Goal: Information Seeking & Learning: Learn about a topic

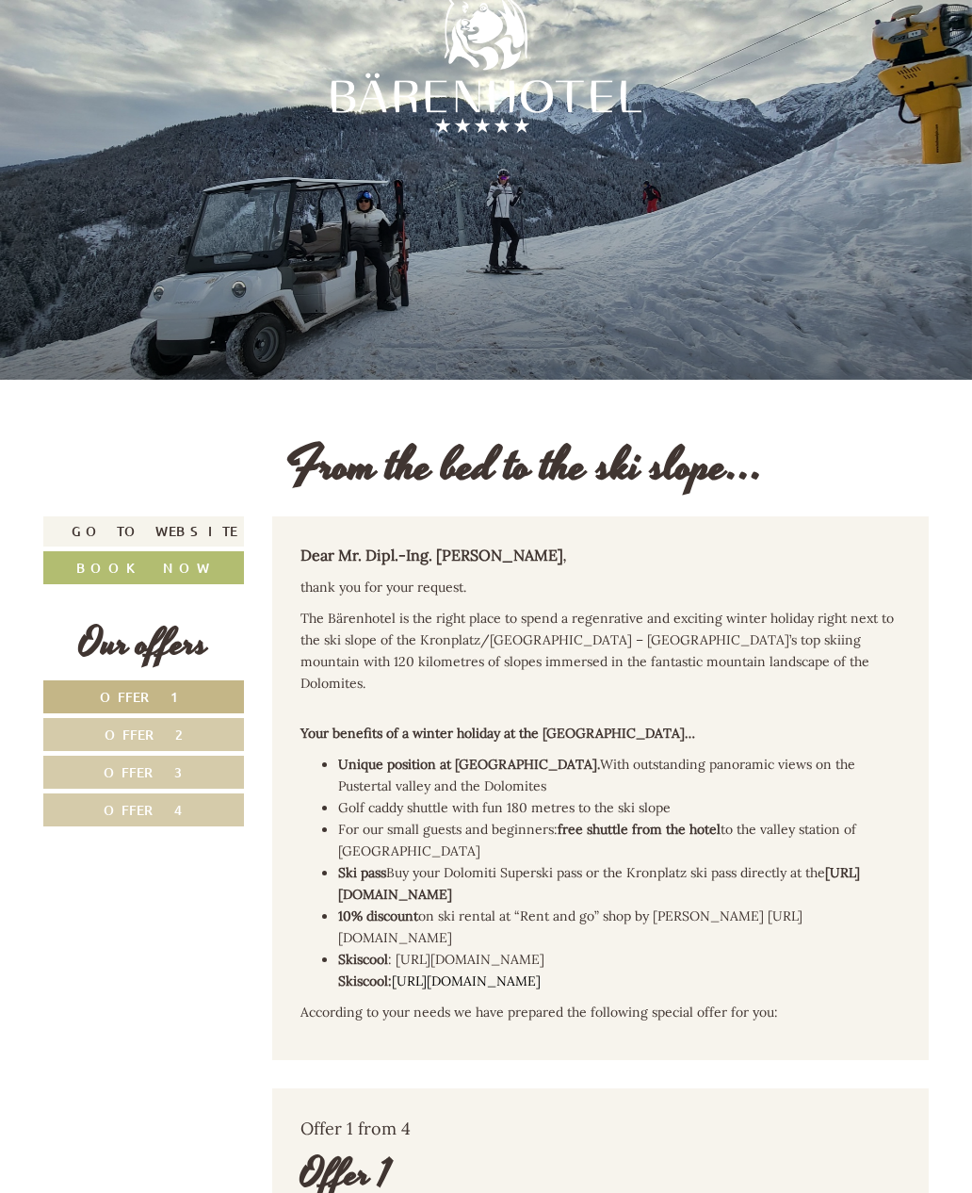
click at [466, 263] on div at bounding box center [486, 190] width 972 height 380
click at [415, 219] on div at bounding box center [486, 62] width 330 height 330
click at [412, 215] on div at bounding box center [486, 62] width 311 height 311
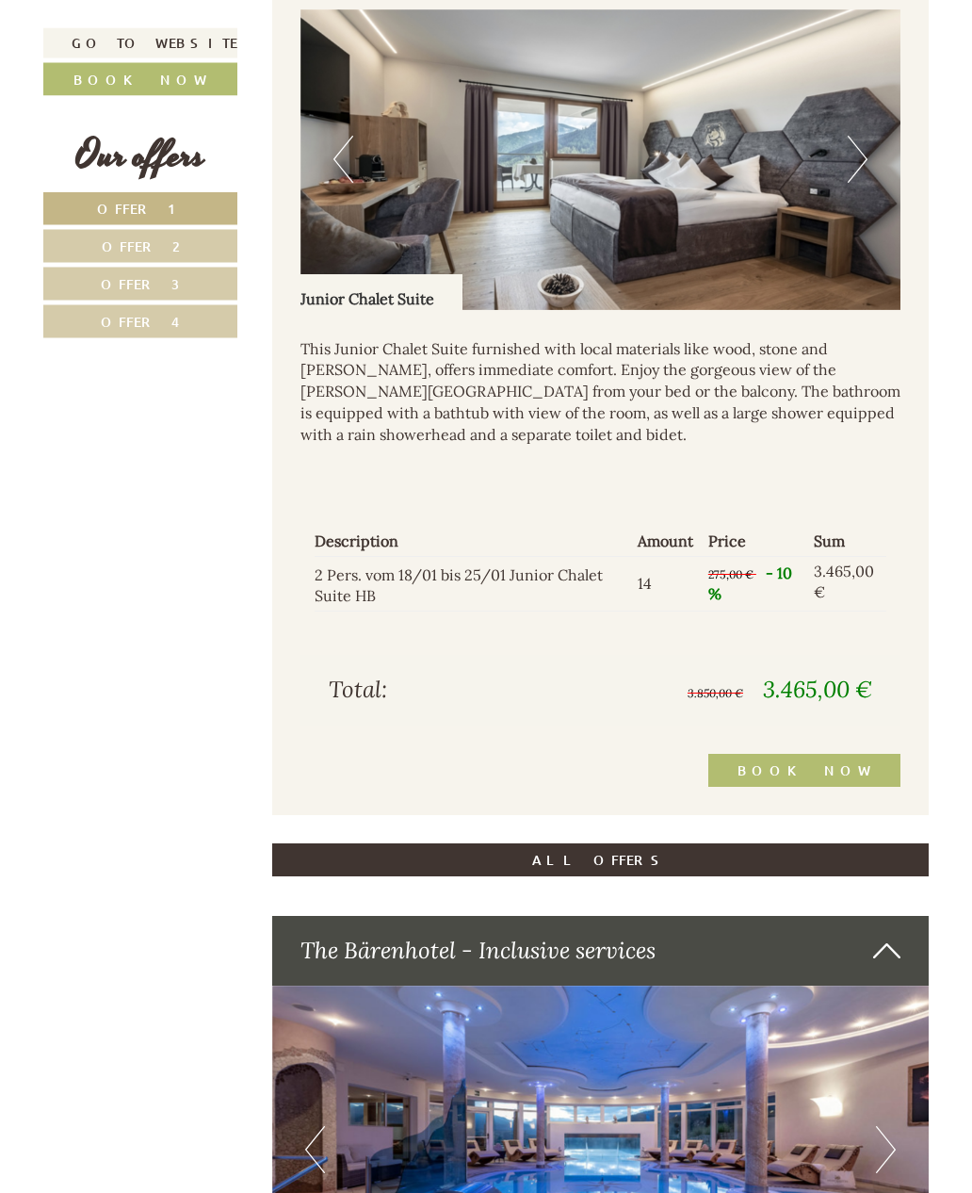
scroll to position [3732, 0]
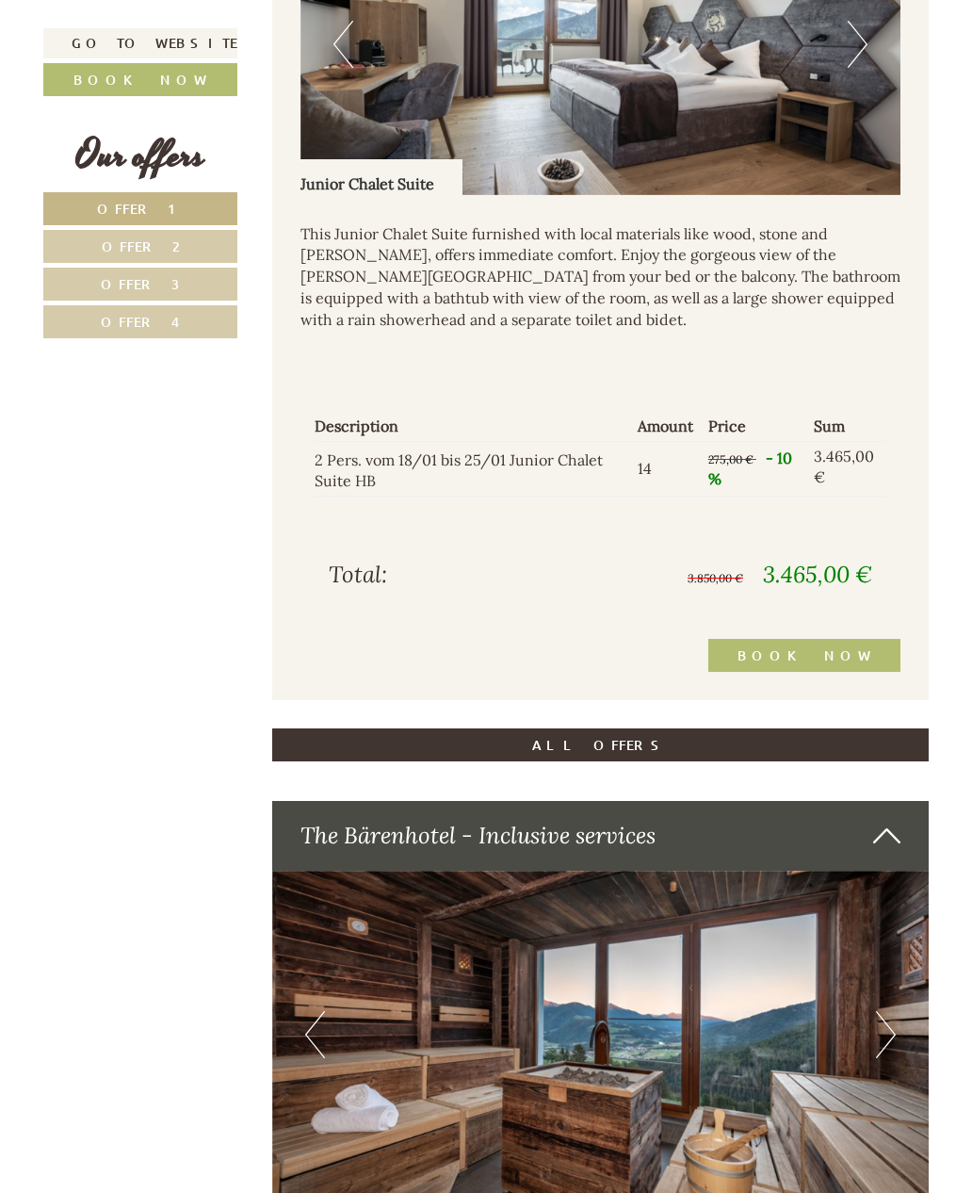
click at [188, 328] on link "Offer 4" at bounding box center [140, 321] width 194 height 33
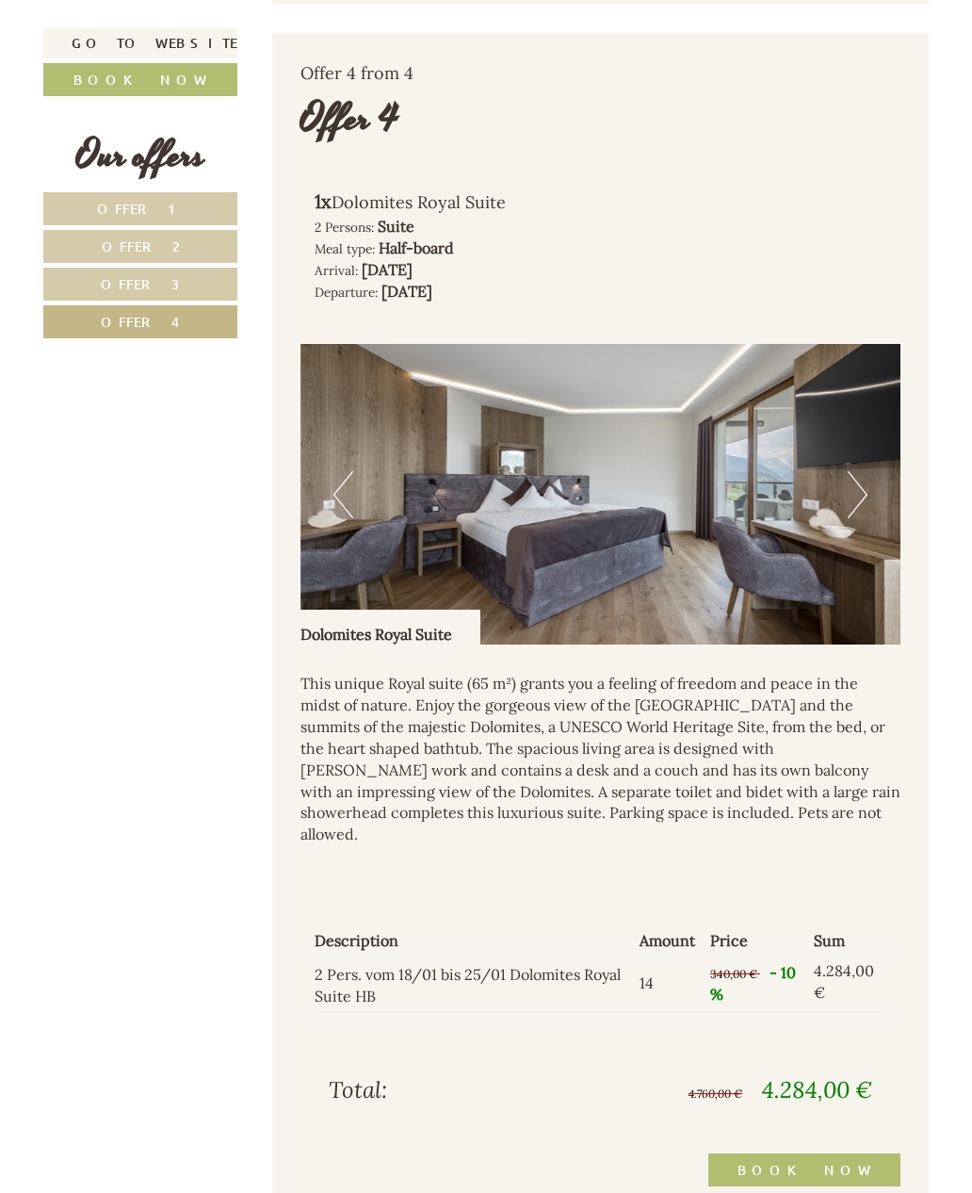
click at [202, 284] on link "Offer 3" at bounding box center [140, 284] width 194 height 33
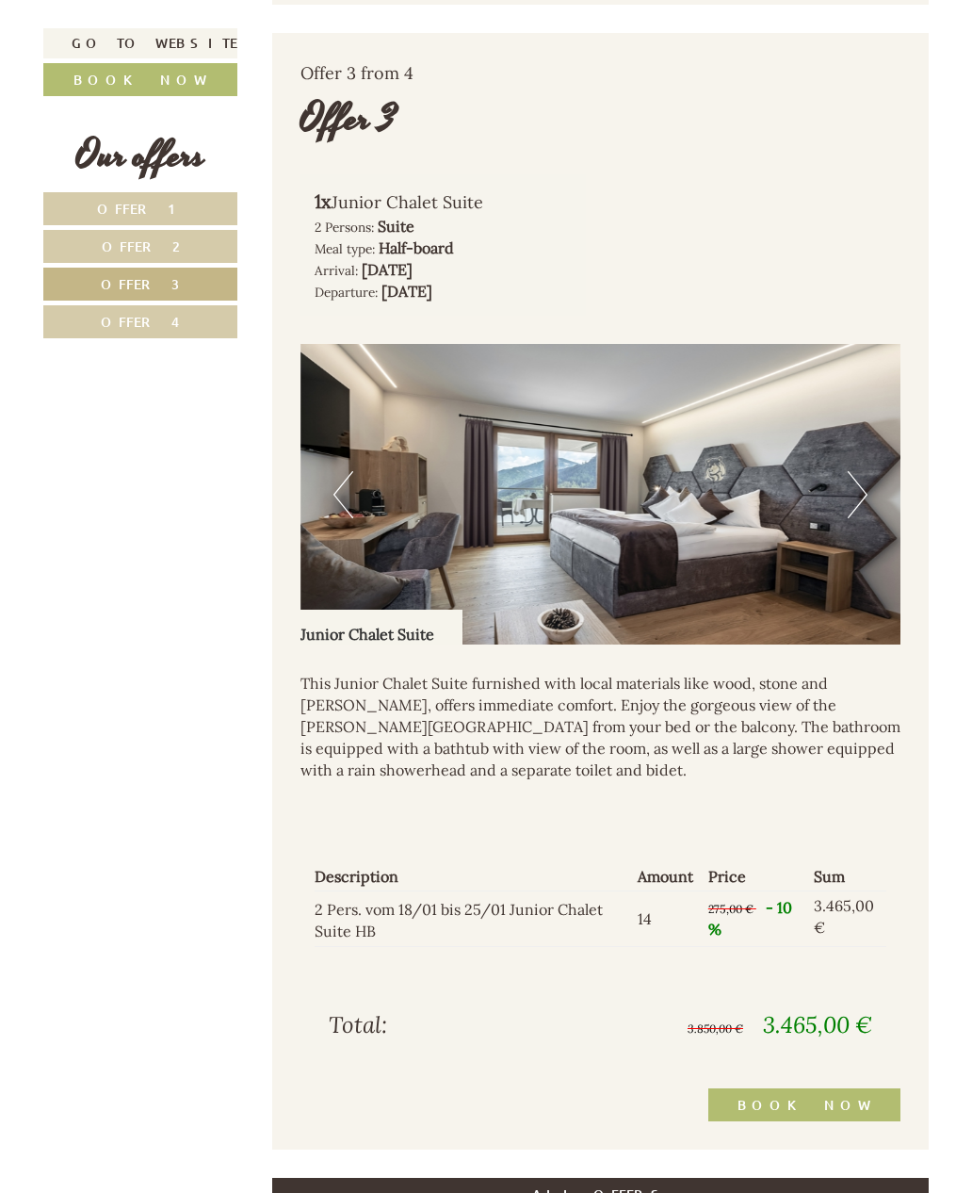
click at [184, 319] on link "Offer 4" at bounding box center [140, 321] width 194 height 33
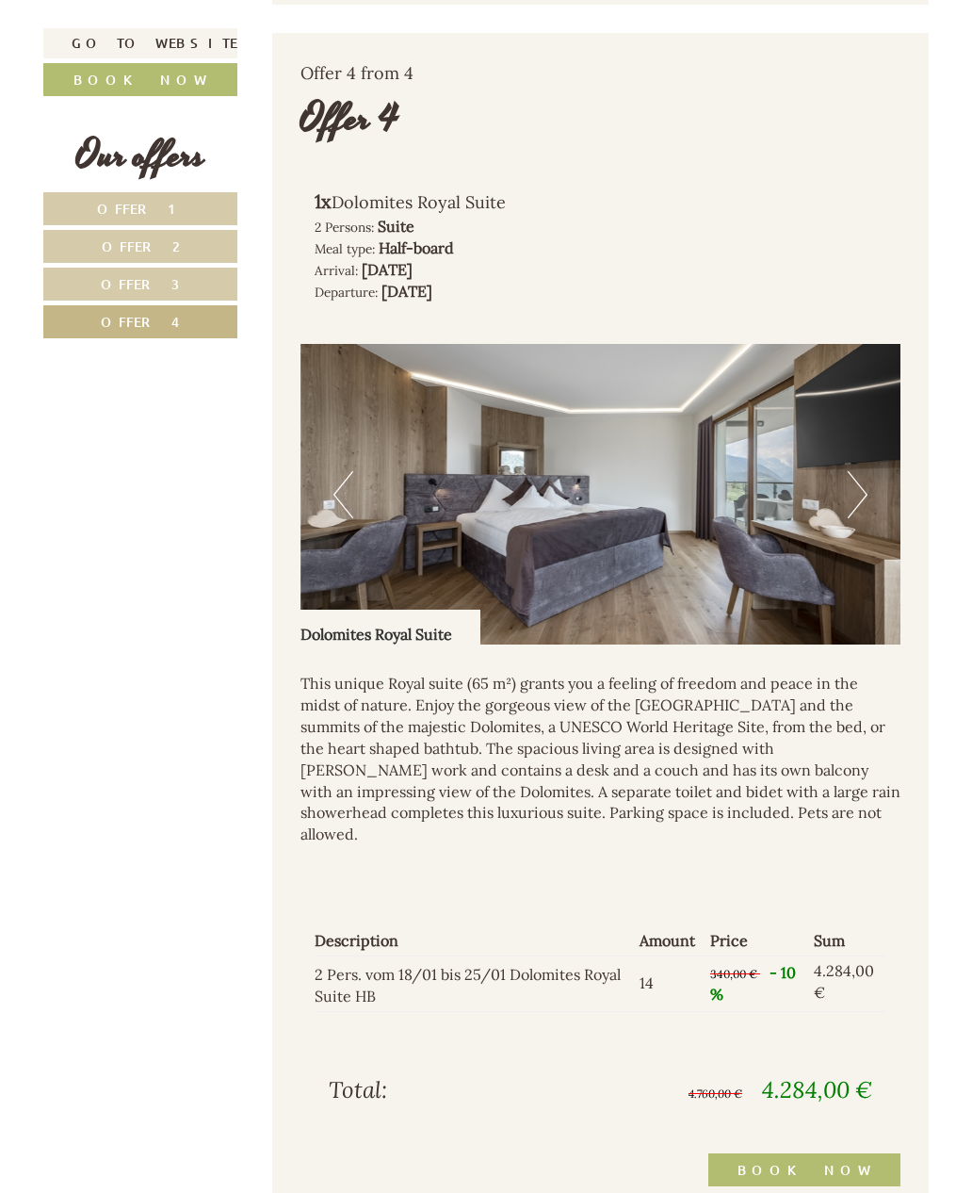
click at [180, 286] on link "Offer 3" at bounding box center [140, 284] width 194 height 33
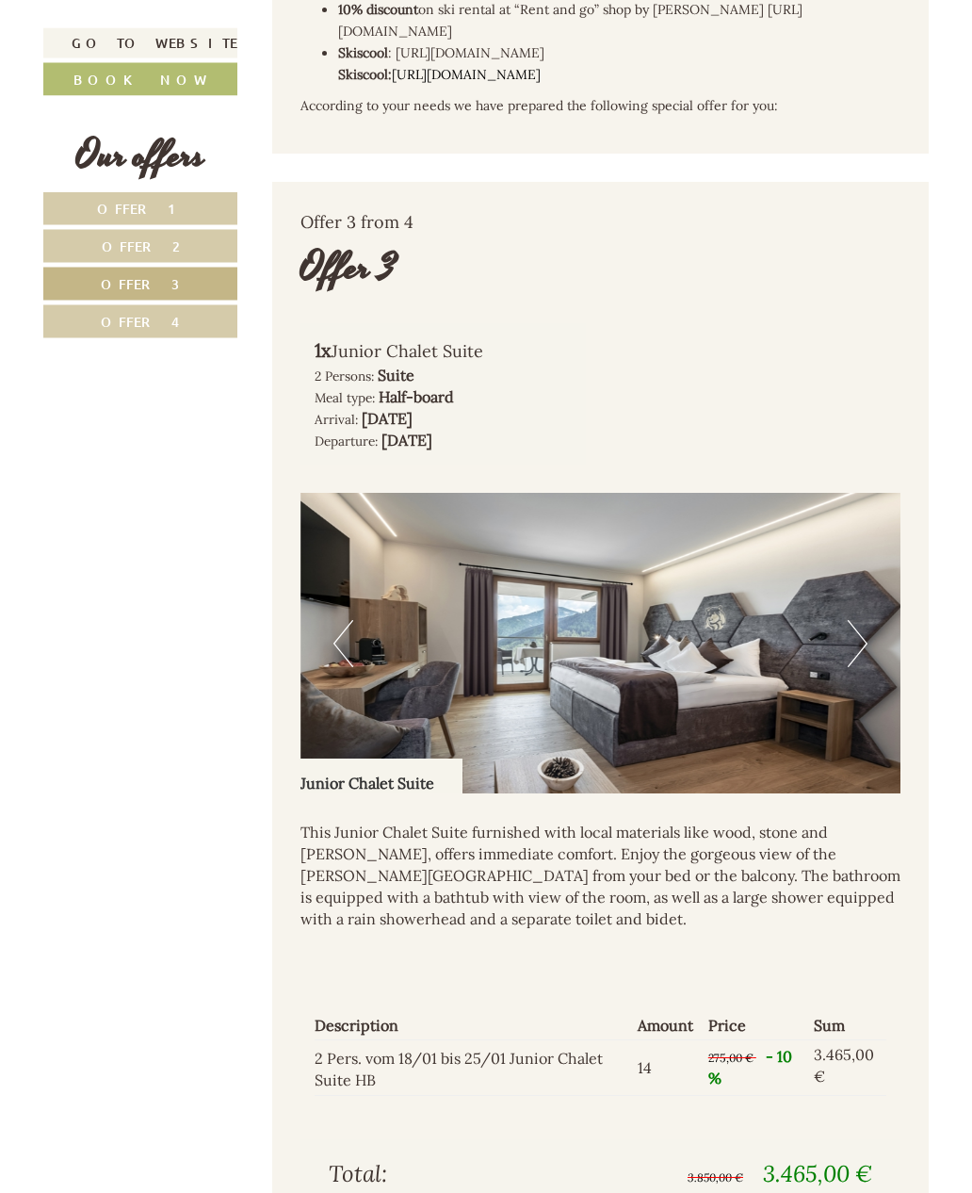
scroll to position [907, 0]
click at [860, 620] on button "Next" at bounding box center [858, 643] width 20 height 47
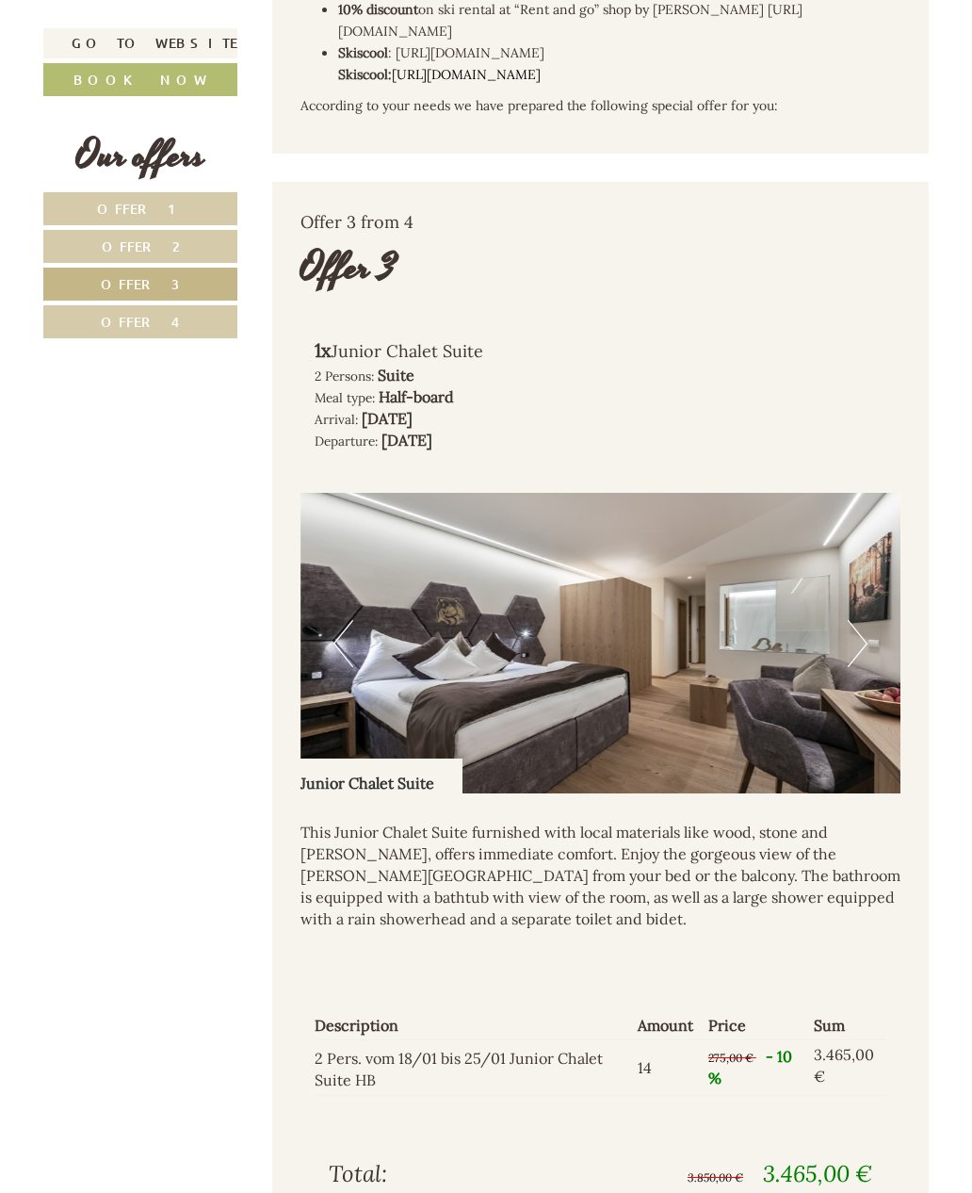
click at [856, 620] on button "Next" at bounding box center [858, 643] width 20 height 47
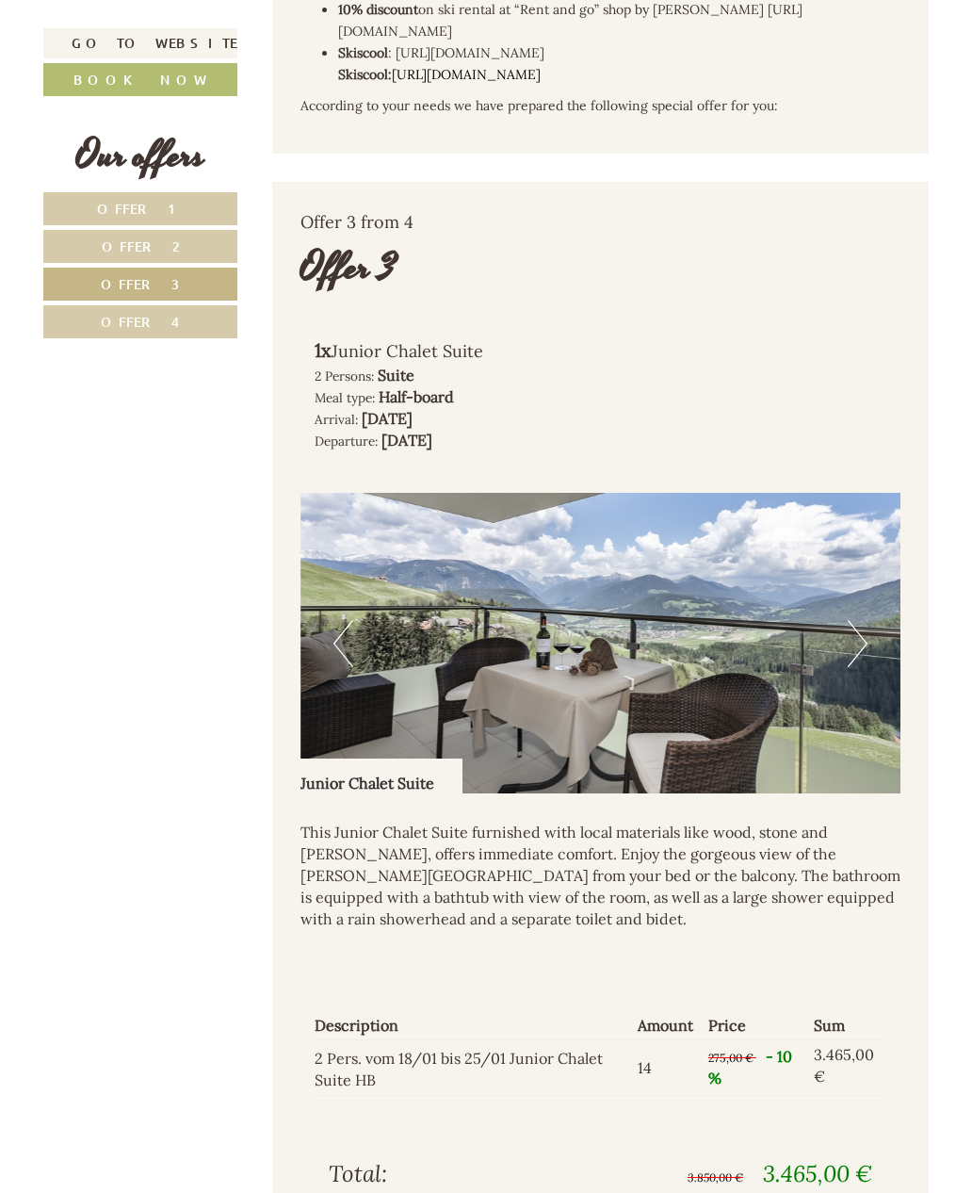
click at [867, 620] on button "Next" at bounding box center [858, 643] width 20 height 47
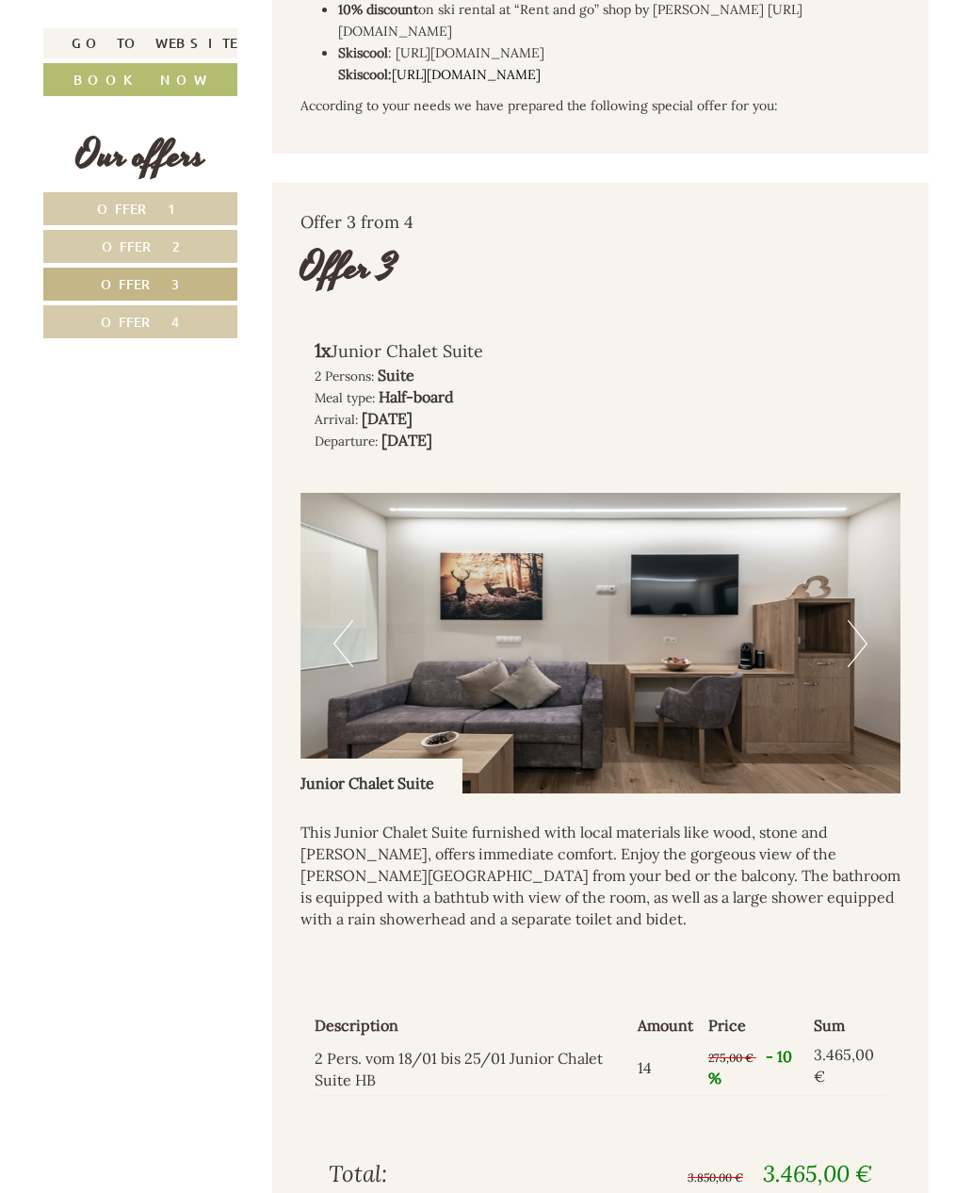
click at [865, 620] on button "Next" at bounding box center [858, 643] width 20 height 47
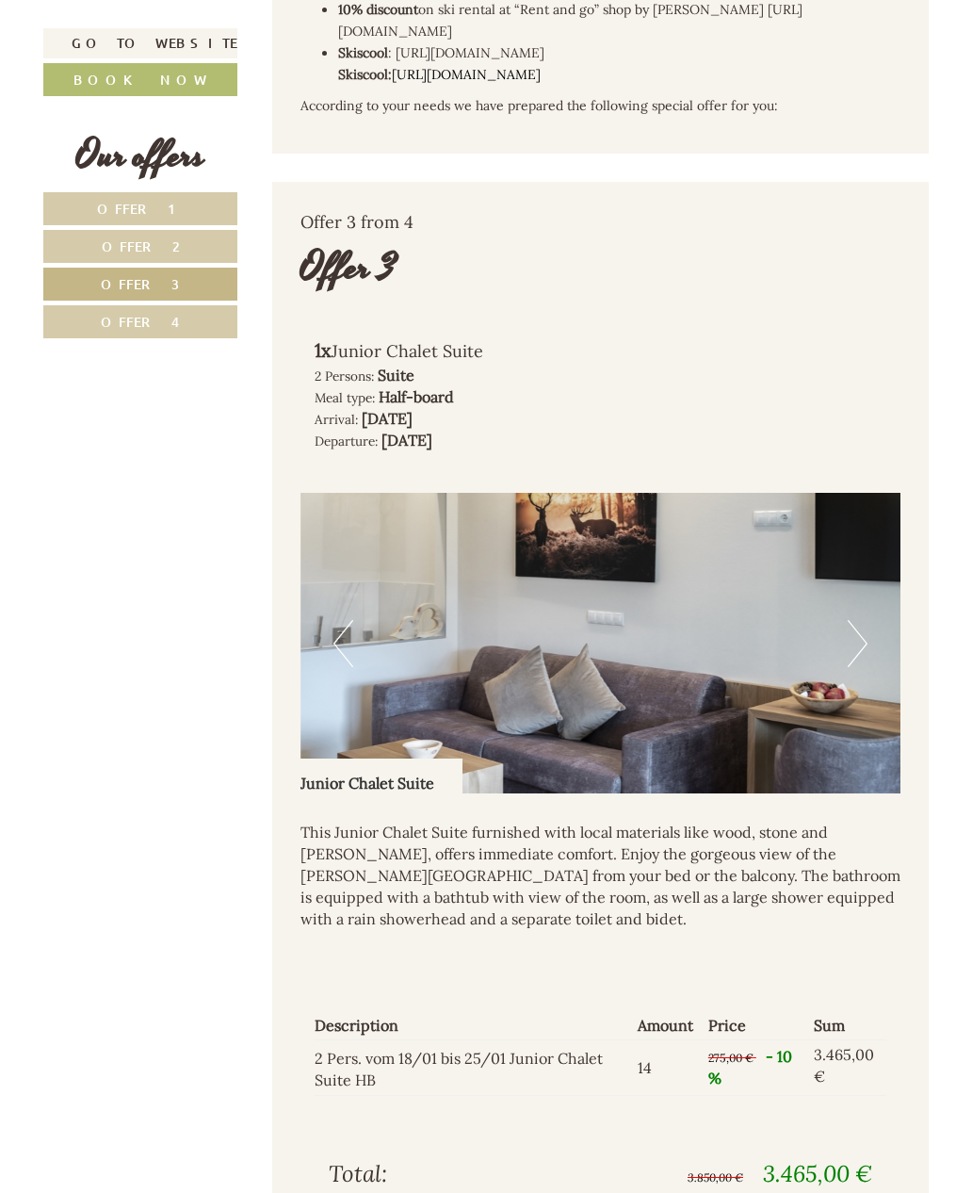
click at [852, 620] on button "Next" at bounding box center [858, 643] width 20 height 47
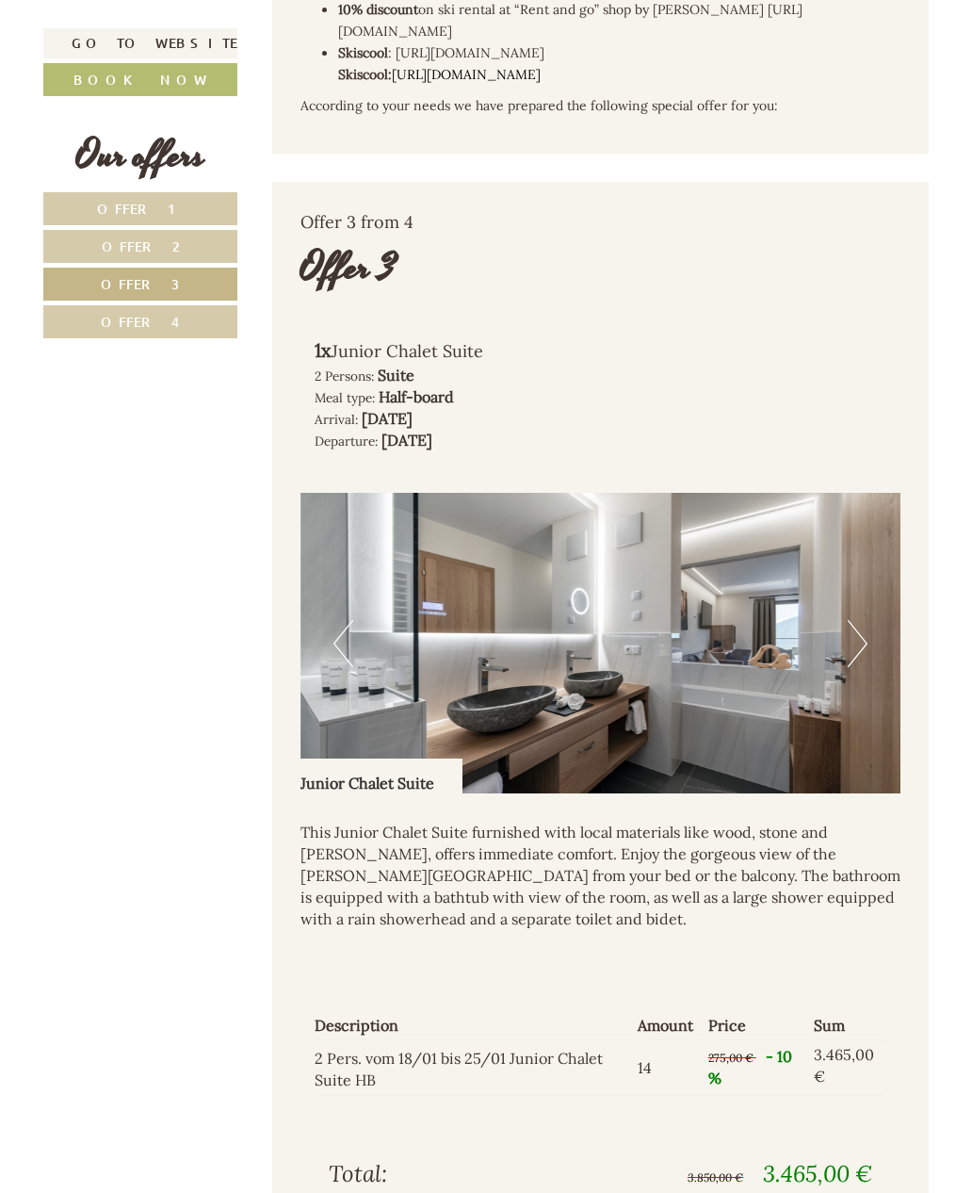
click at [867, 620] on button "Next" at bounding box center [858, 643] width 20 height 47
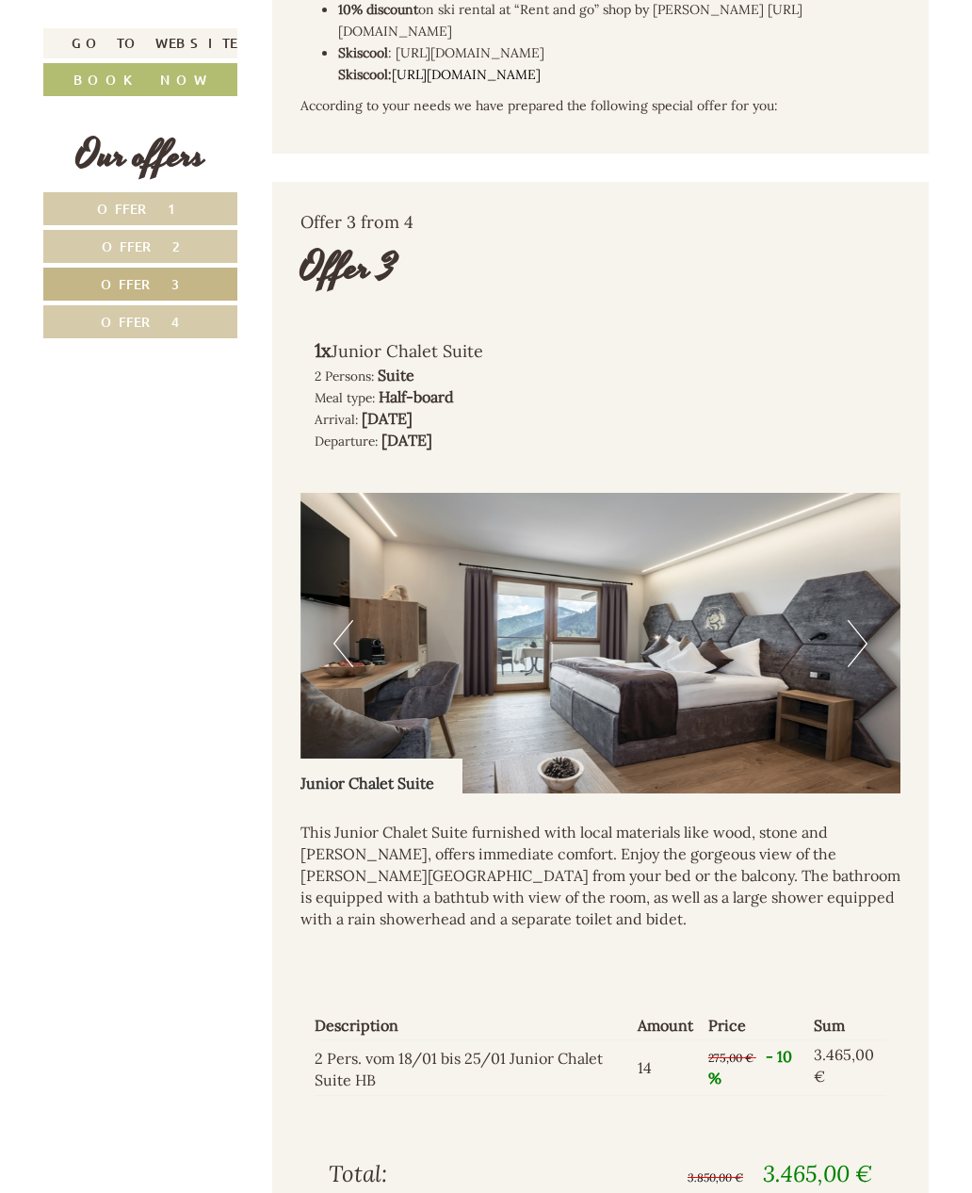
click at [861, 620] on button "Next" at bounding box center [858, 643] width 20 height 47
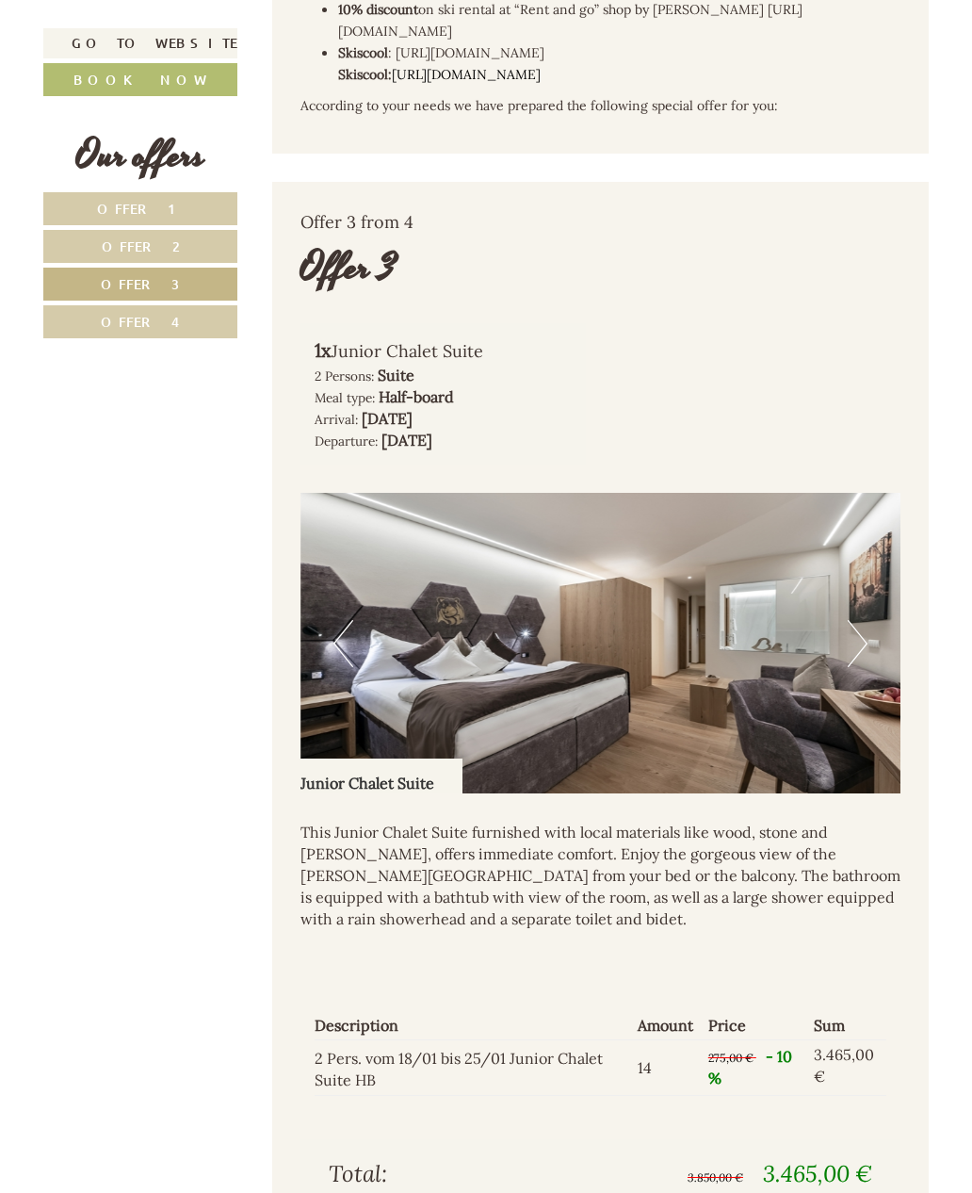
click at [188, 245] on link "Offer 2" at bounding box center [140, 246] width 194 height 33
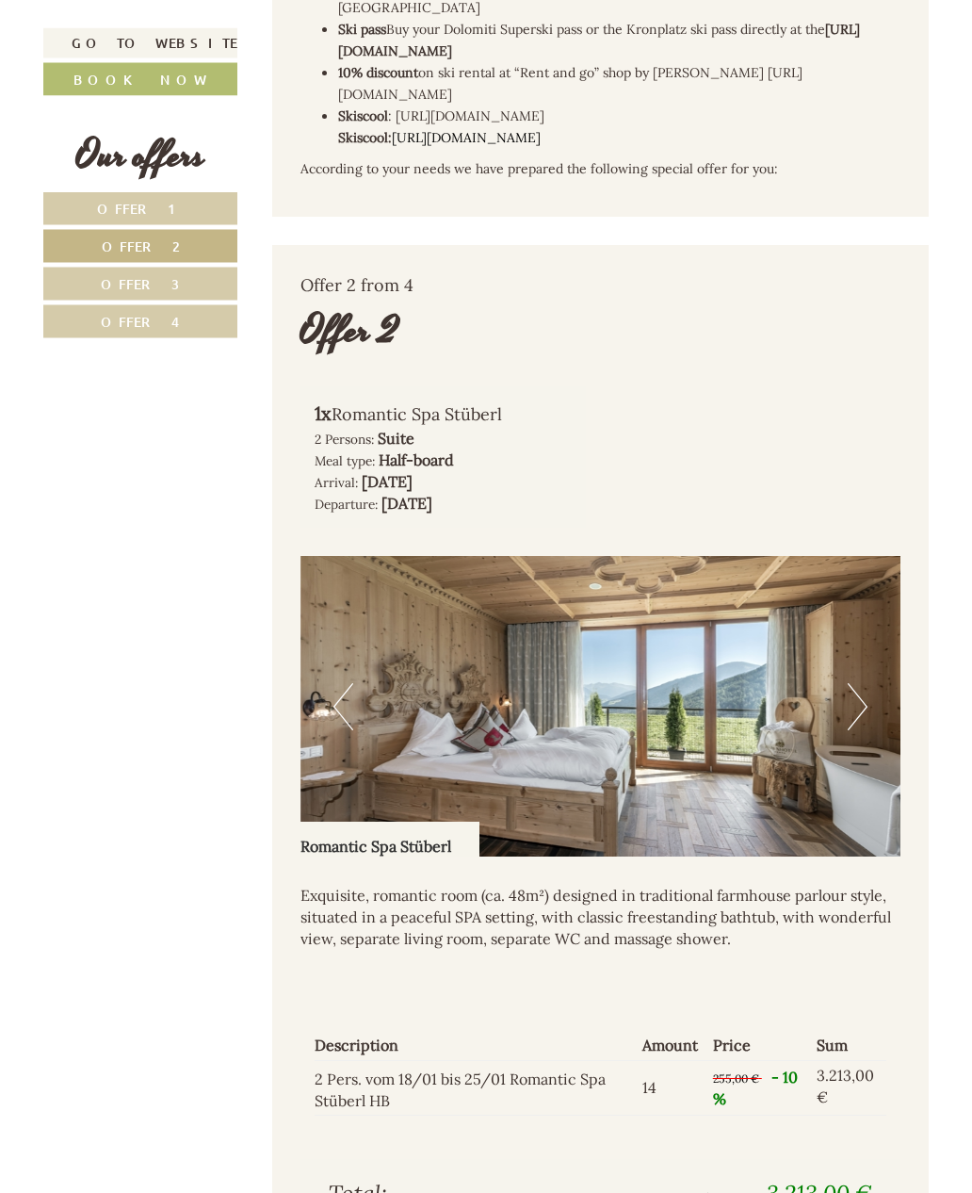
scroll to position [843, 0]
click at [869, 662] on img at bounding box center [601, 706] width 601 height 301
click at [863, 683] on button "Next" at bounding box center [858, 706] width 20 height 47
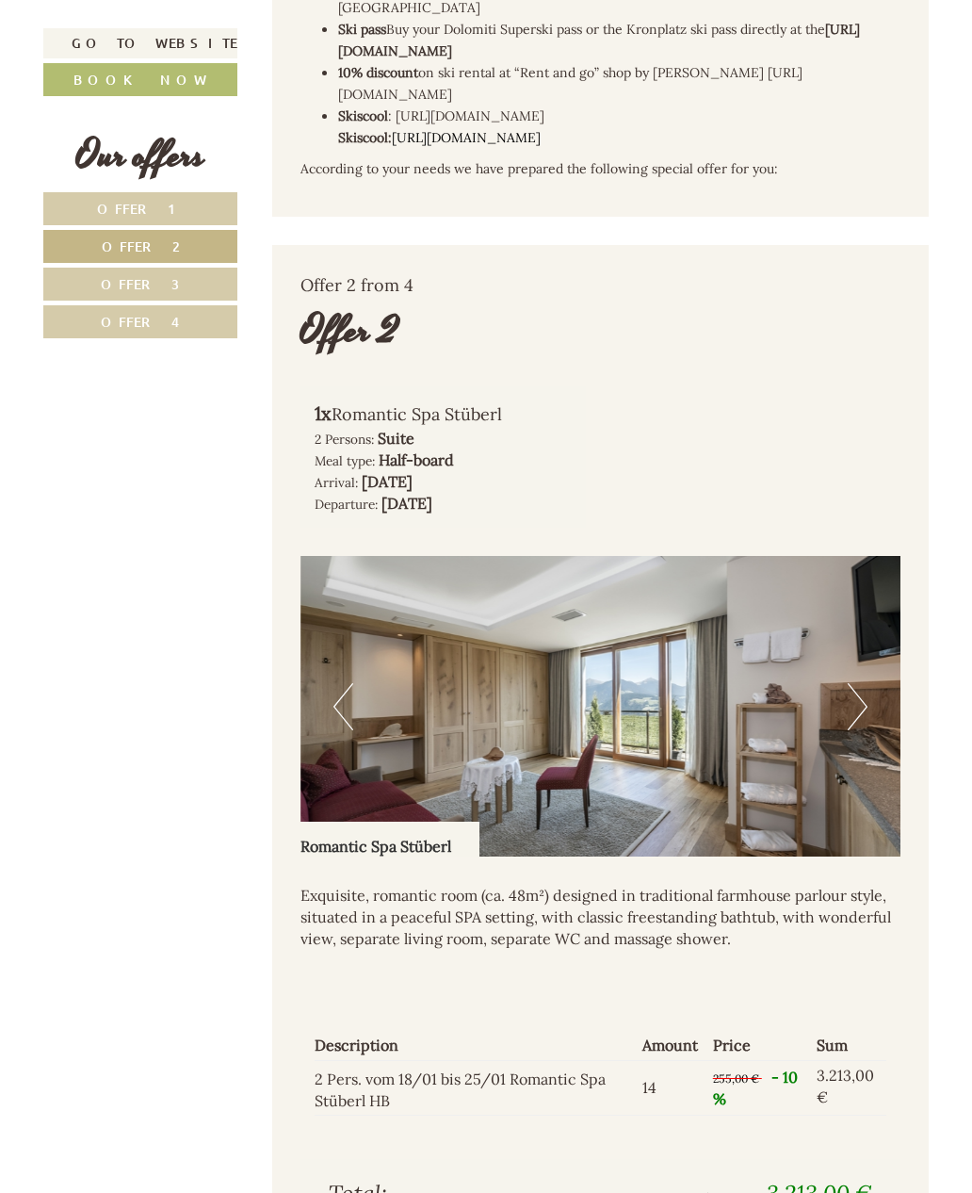
click at [854, 683] on button "Next" at bounding box center [858, 706] width 20 height 47
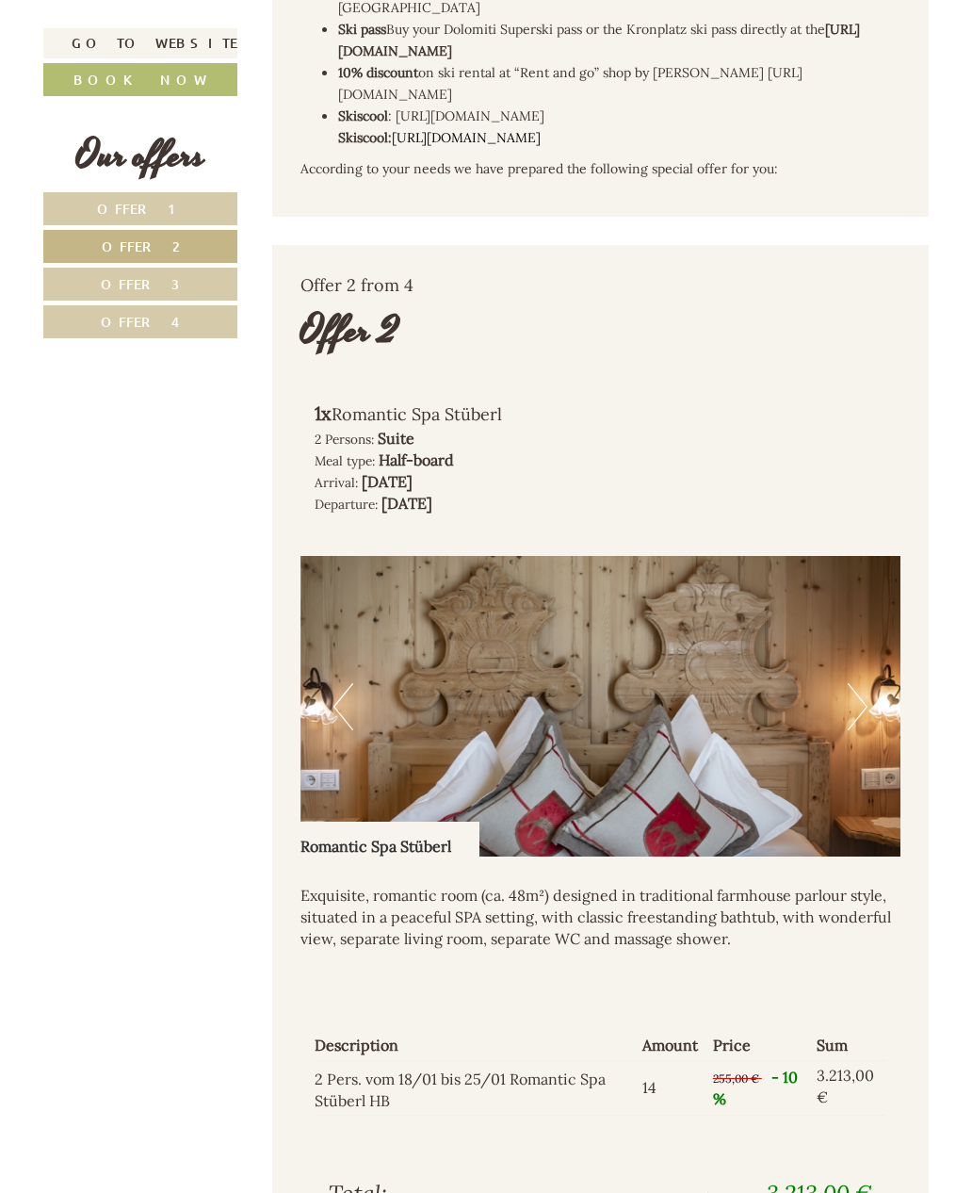
click at [862, 683] on button "Next" at bounding box center [858, 706] width 20 height 47
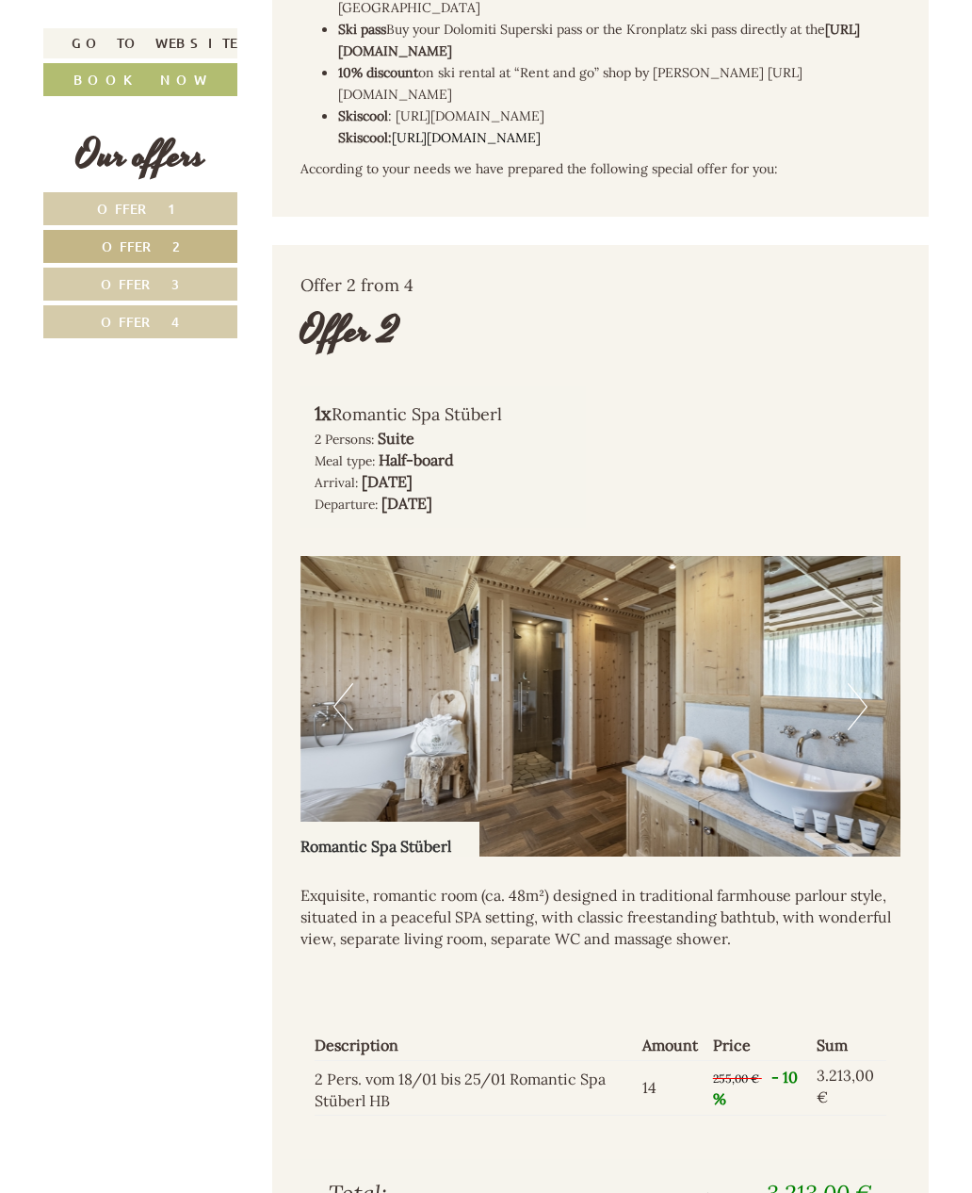
click at [865, 683] on button "Next" at bounding box center [858, 706] width 20 height 47
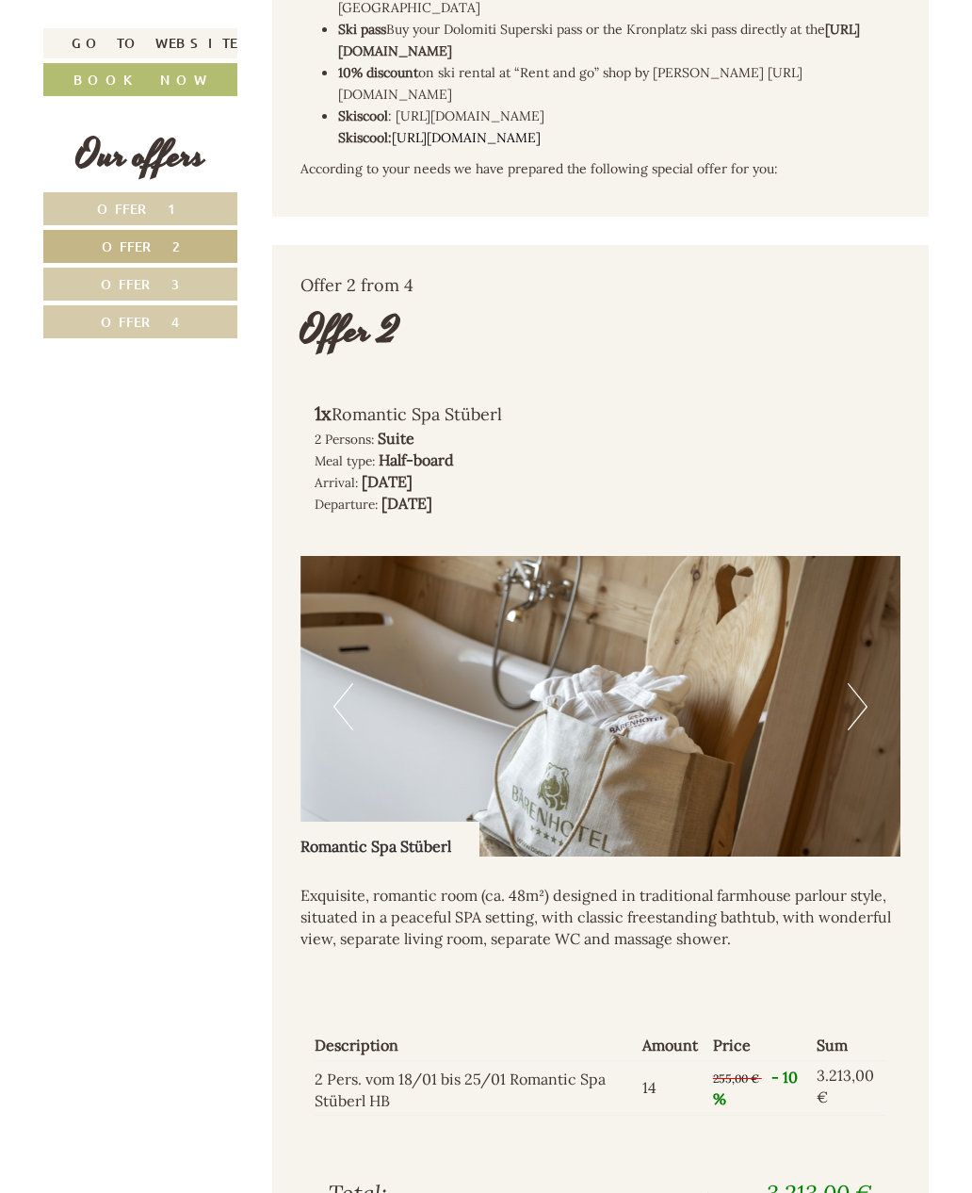
click at [861, 683] on button "Next" at bounding box center [858, 706] width 20 height 47
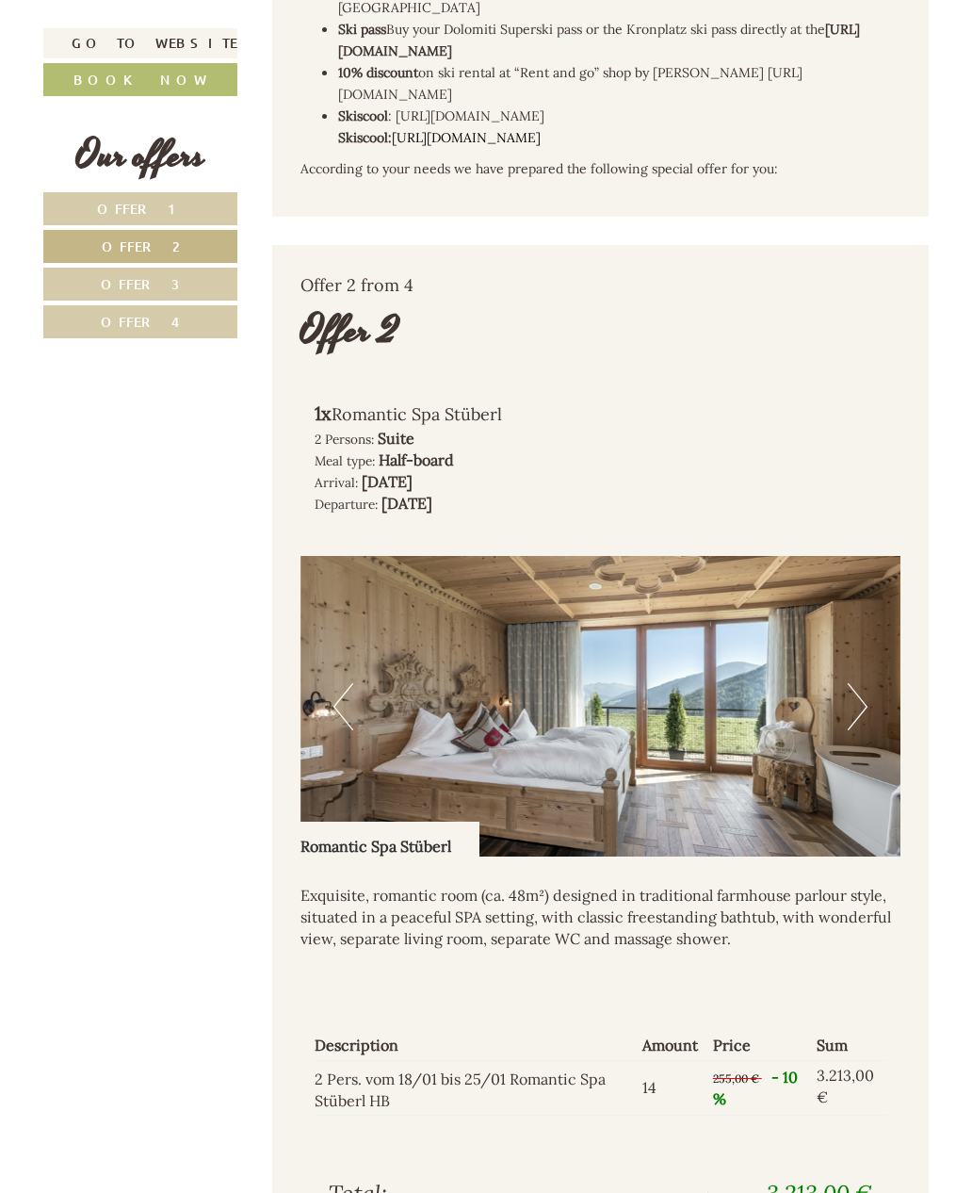
click at [196, 211] on link "Offer 1" at bounding box center [140, 208] width 194 height 33
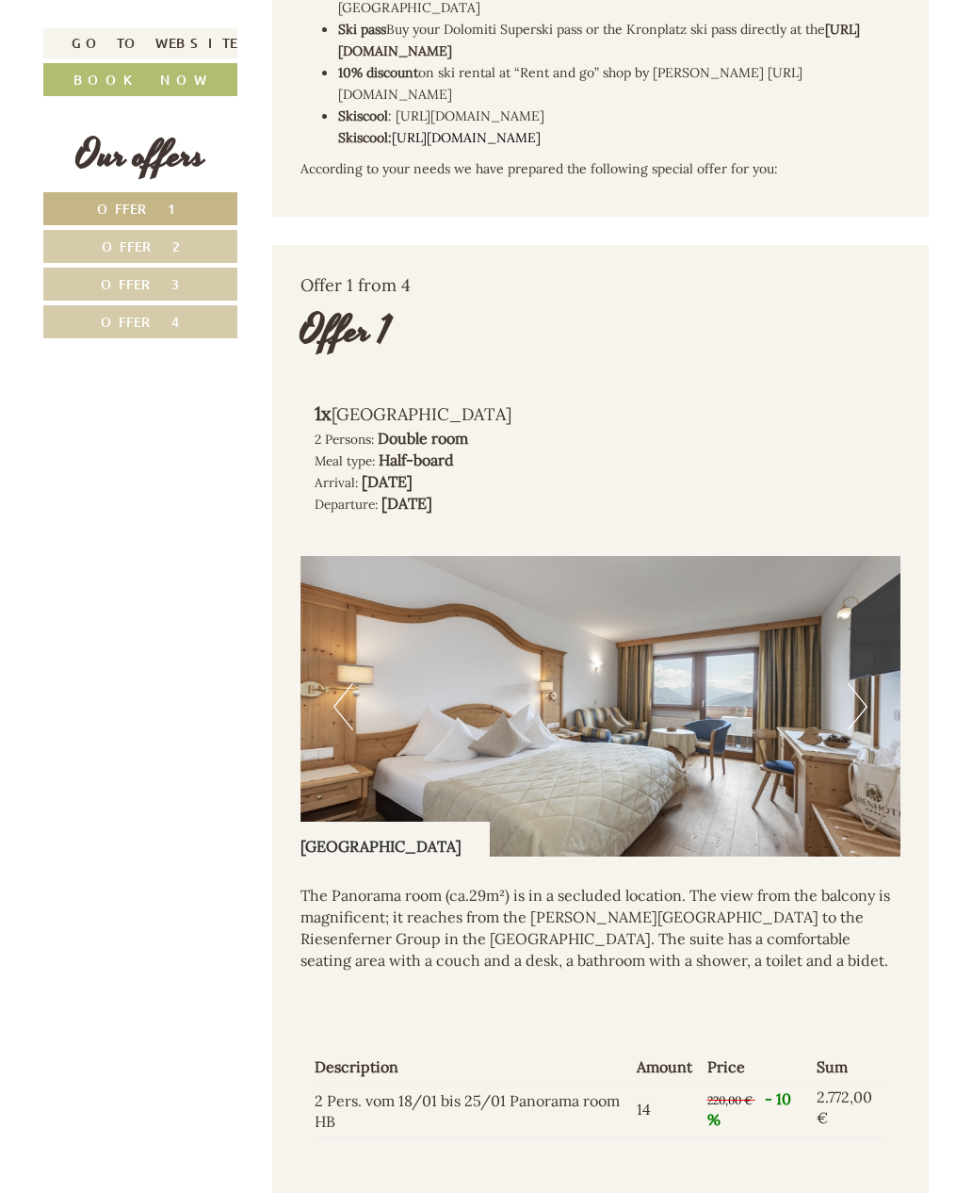
scroll to position [1055, 0]
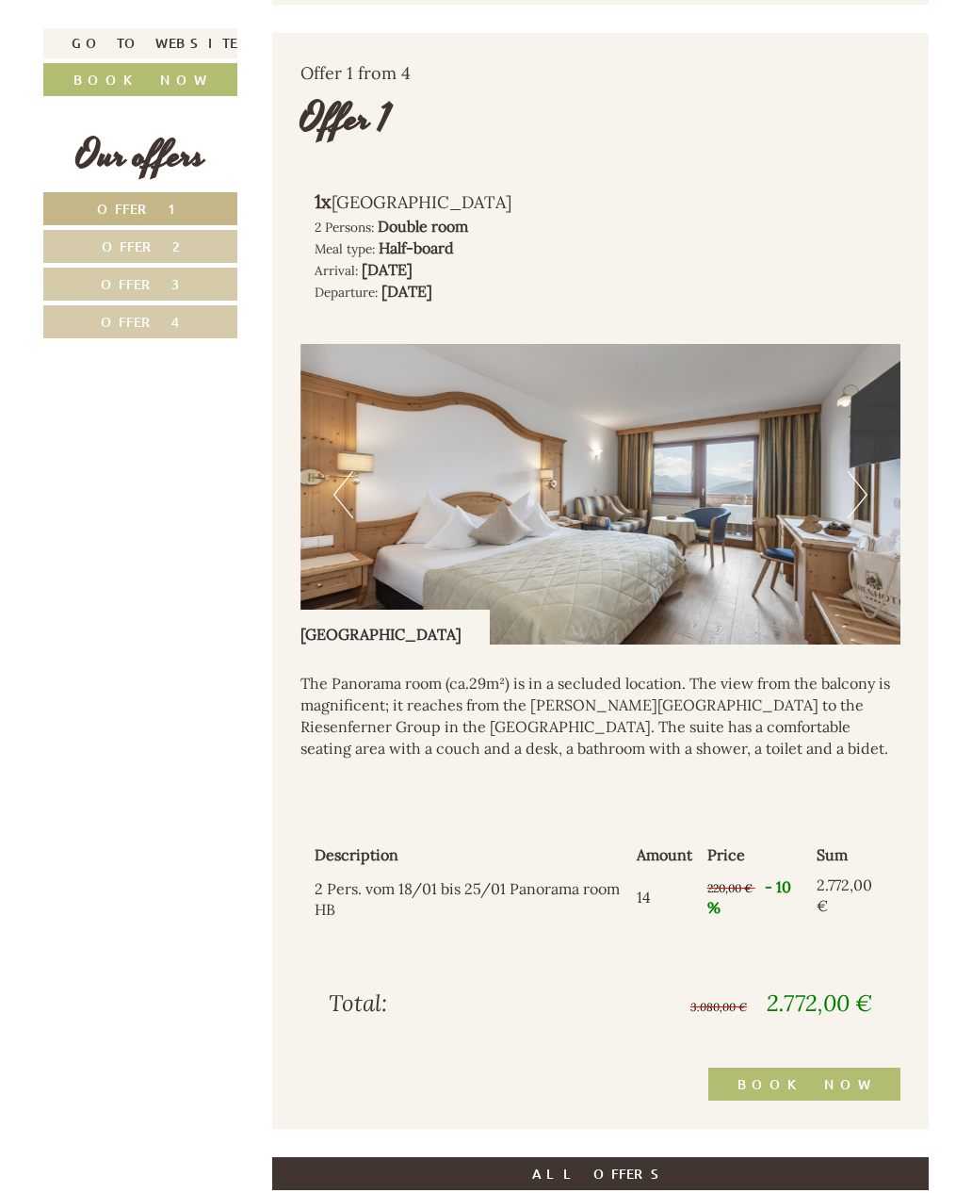
click at [870, 457] on img at bounding box center [601, 494] width 601 height 301
click at [863, 471] on button "Next" at bounding box center [858, 494] width 20 height 47
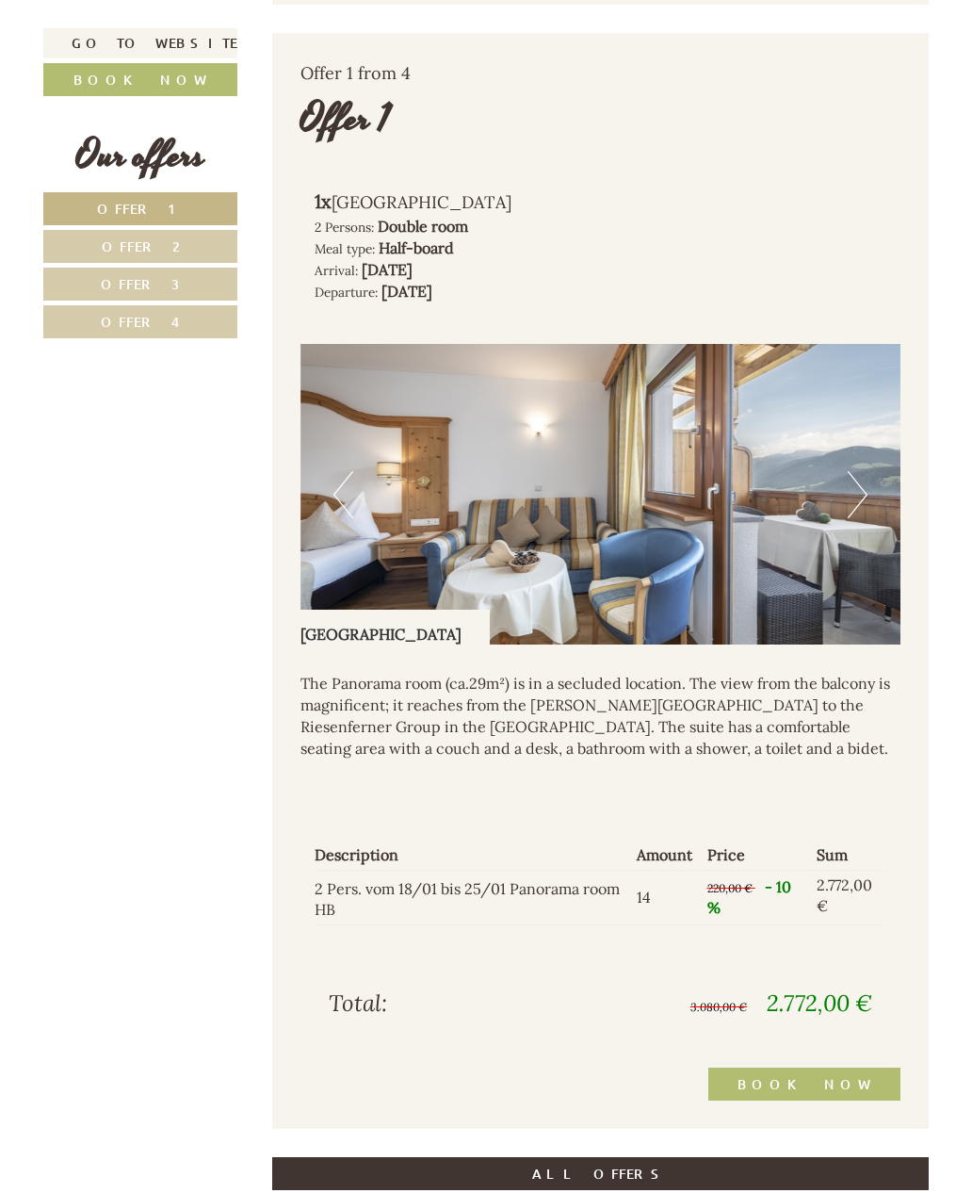
click at [856, 471] on button "Next" at bounding box center [858, 494] width 20 height 47
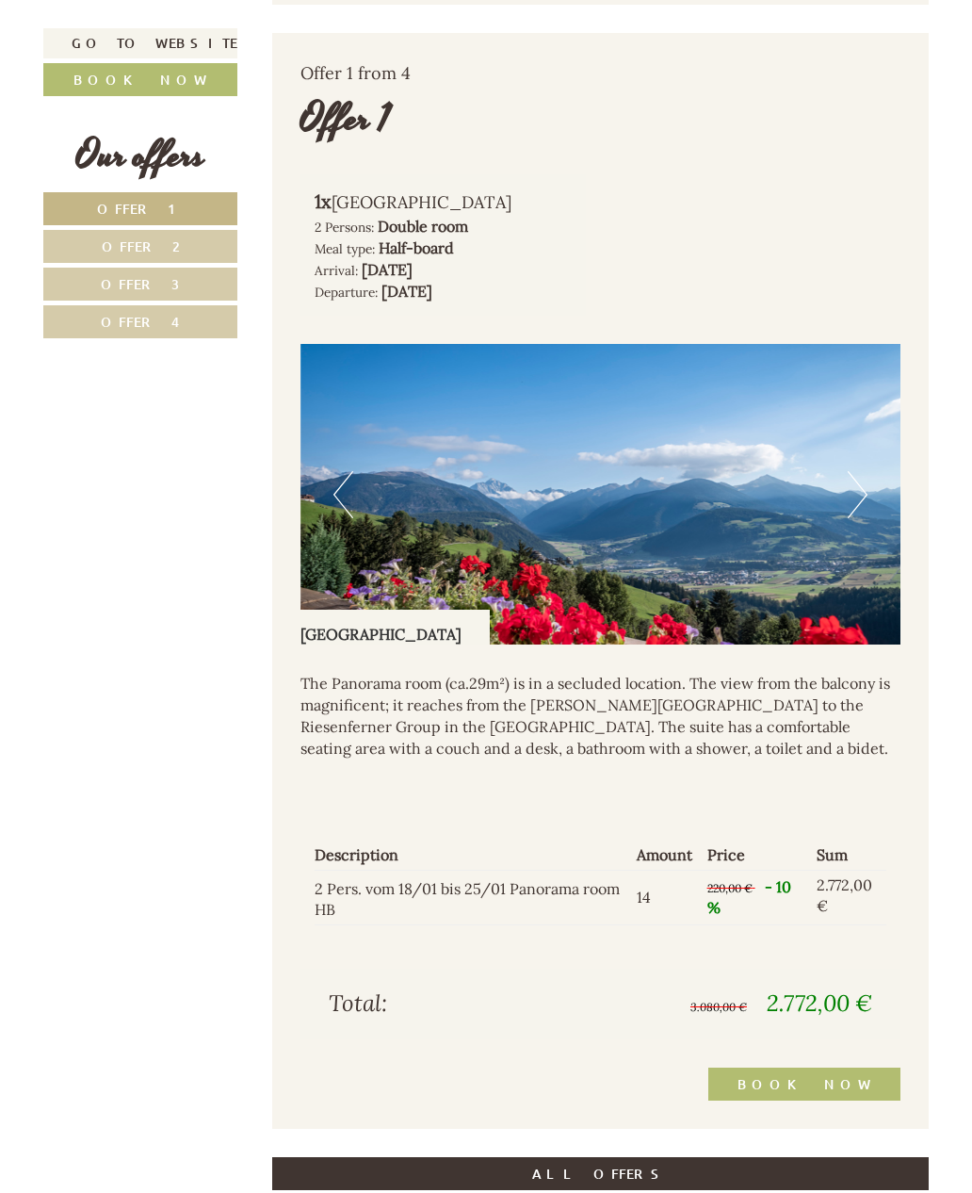
click at [865, 471] on button "Next" at bounding box center [858, 494] width 20 height 47
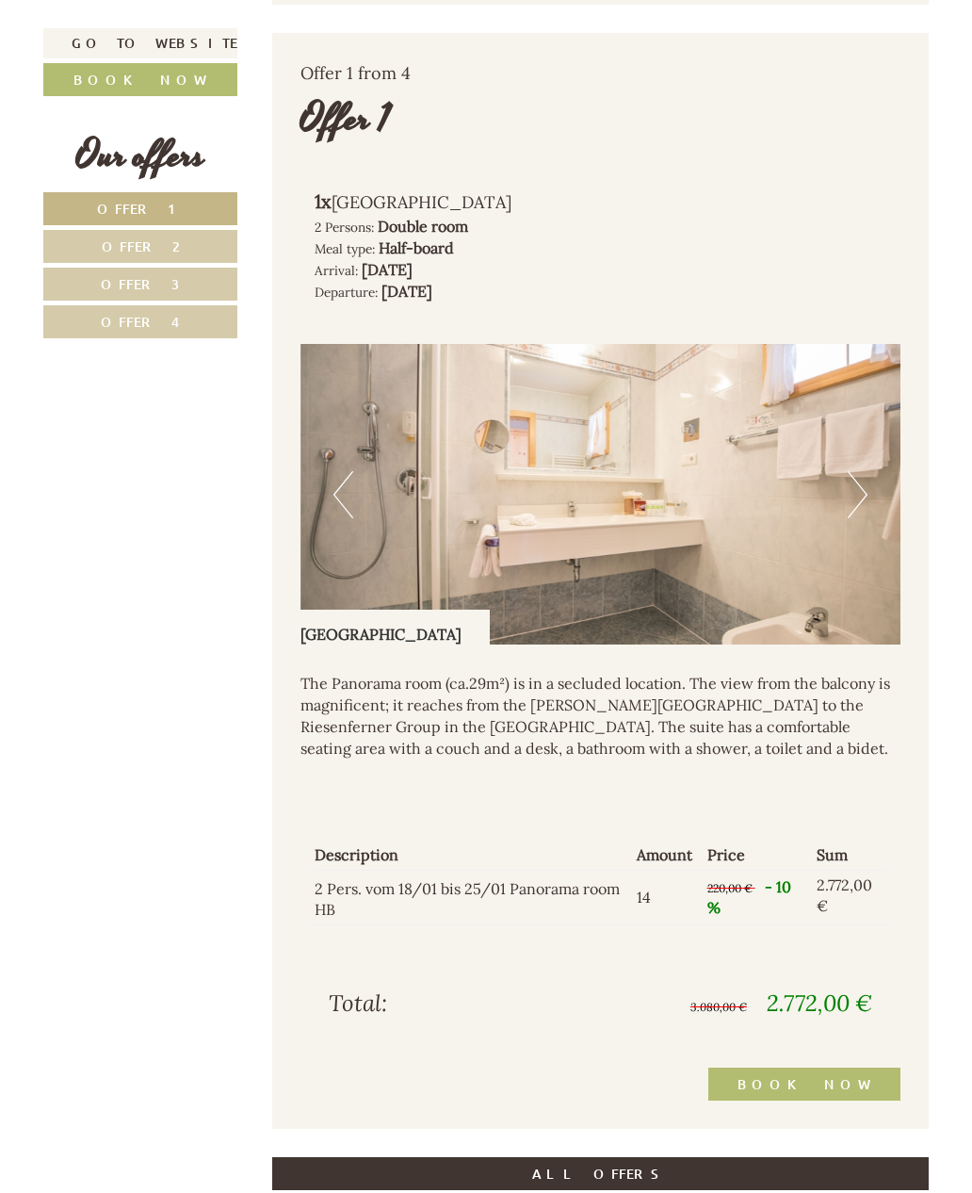
click at [858, 471] on button "Next" at bounding box center [858, 494] width 20 height 47
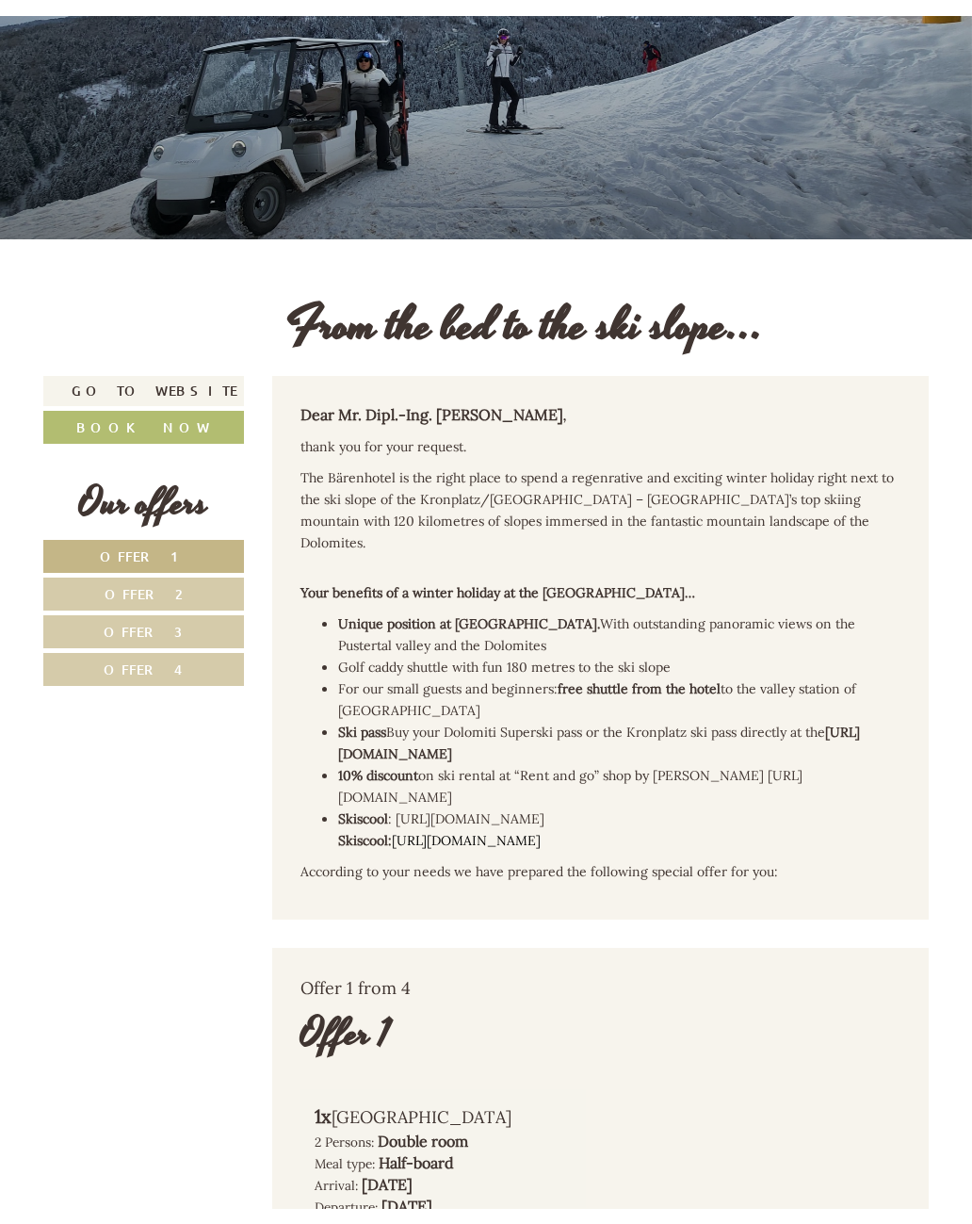
scroll to position [0, 0]
